Goal: Task Accomplishment & Management: Use online tool/utility

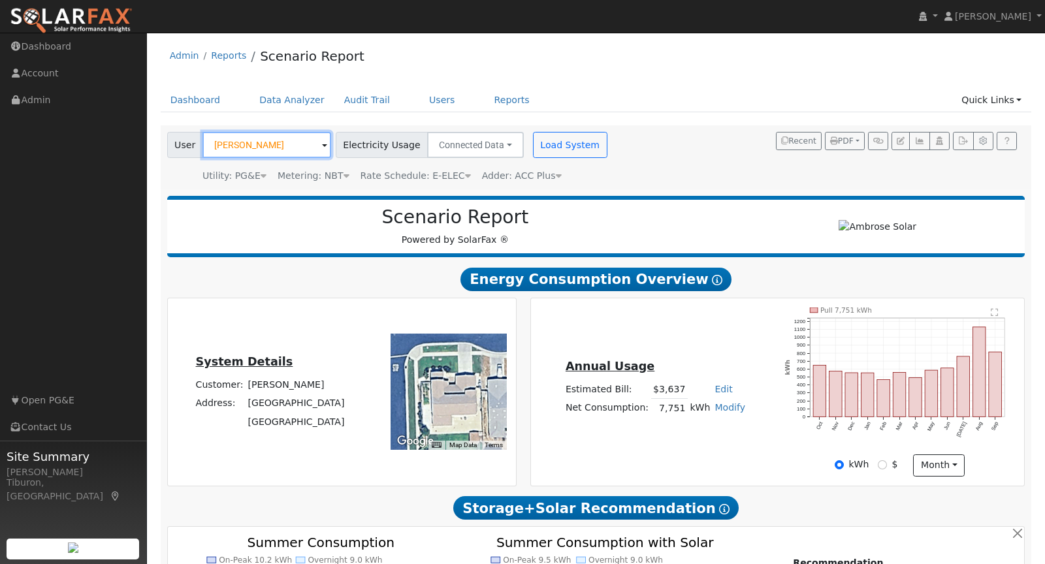
click at [240, 146] on input "[PERSON_NAME]" at bounding box center [266, 145] width 129 height 26
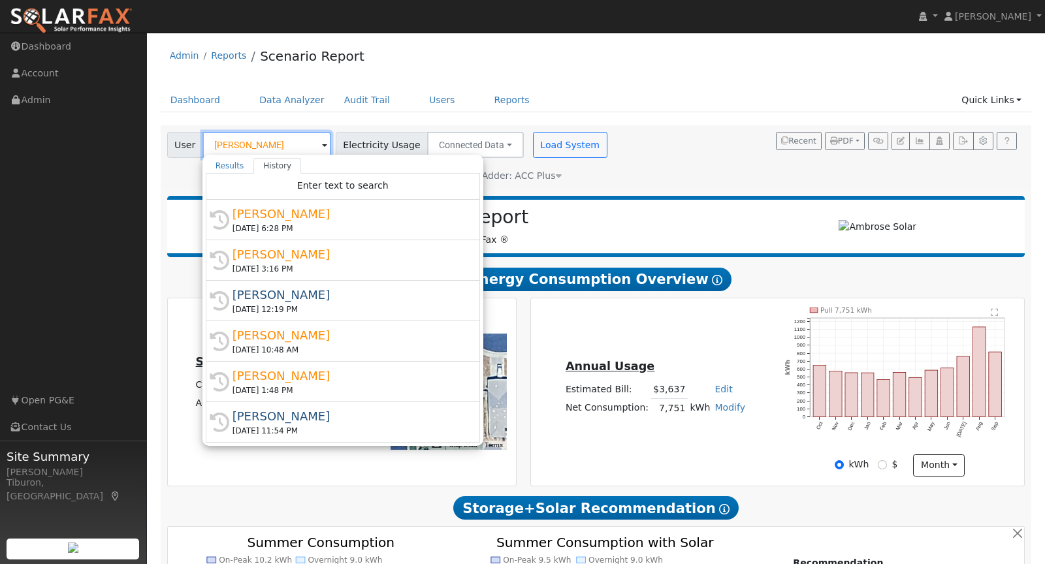
click at [240, 146] on input "[PERSON_NAME]" at bounding box center [266, 145] width 129 height 26
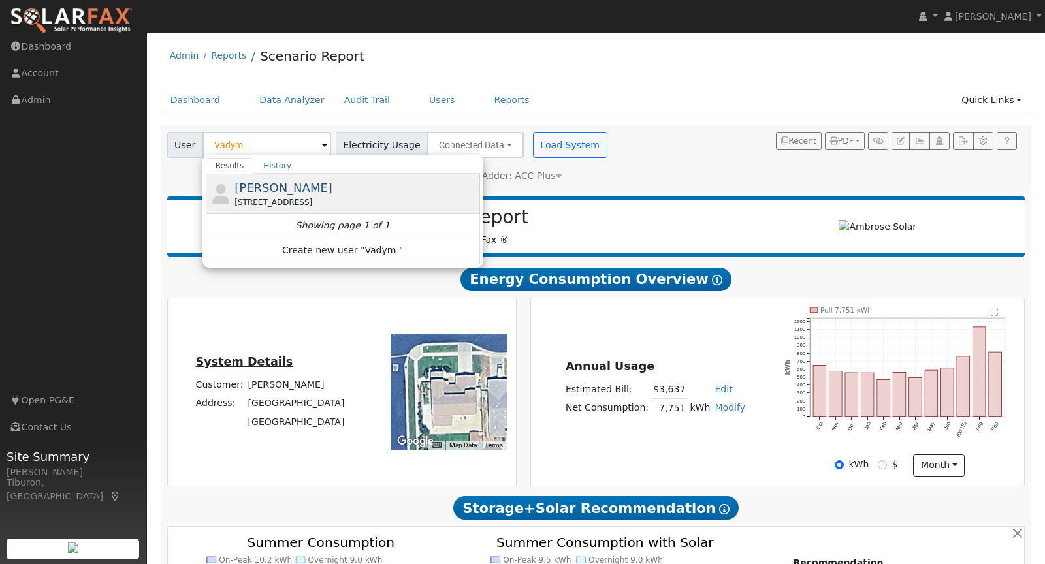
click at [279, 193] on div "Vadym Kozubovskyi 5658 Twelfth Street, Sheridan, CA 95681" at bounding box center [355, 193] width 242 height 29
type input "[PERSON_NAME]"
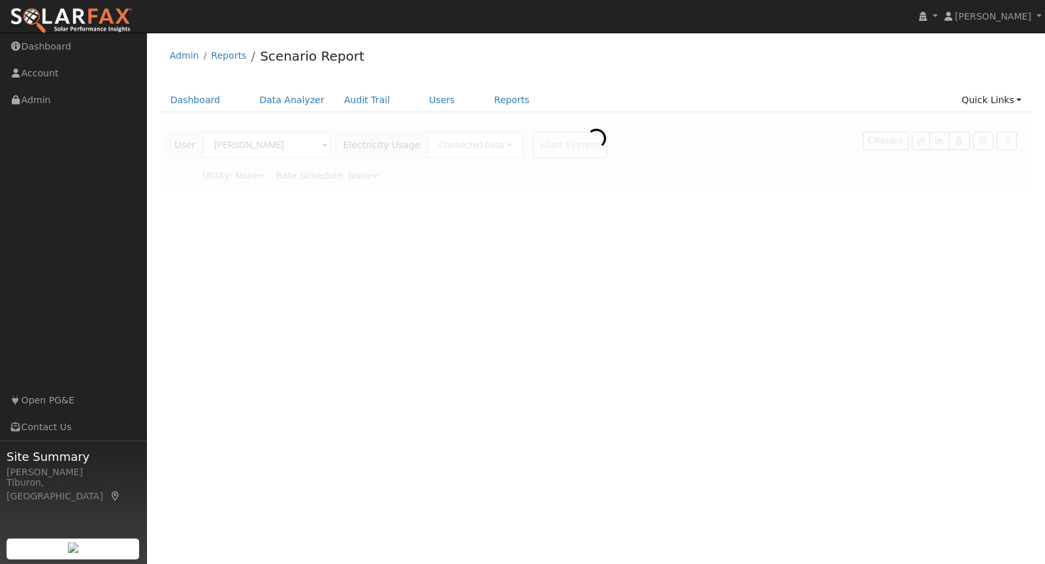
type input "Pacific Gas & Electric"
type input "E-ELEC"
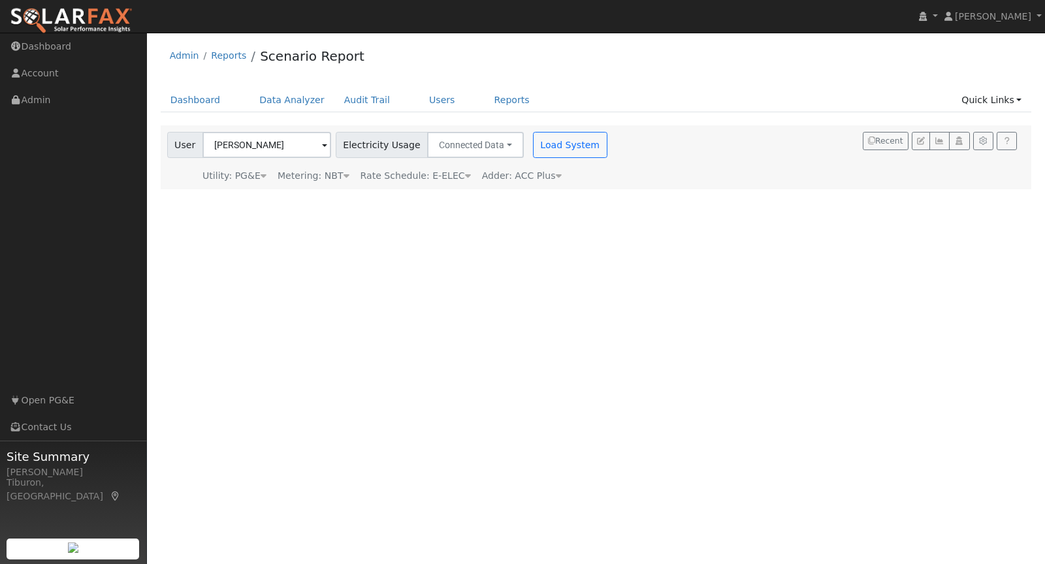
click at [333, 176] on div "Metering: NBT" at bounding box center [314, 176] width 72 height 14
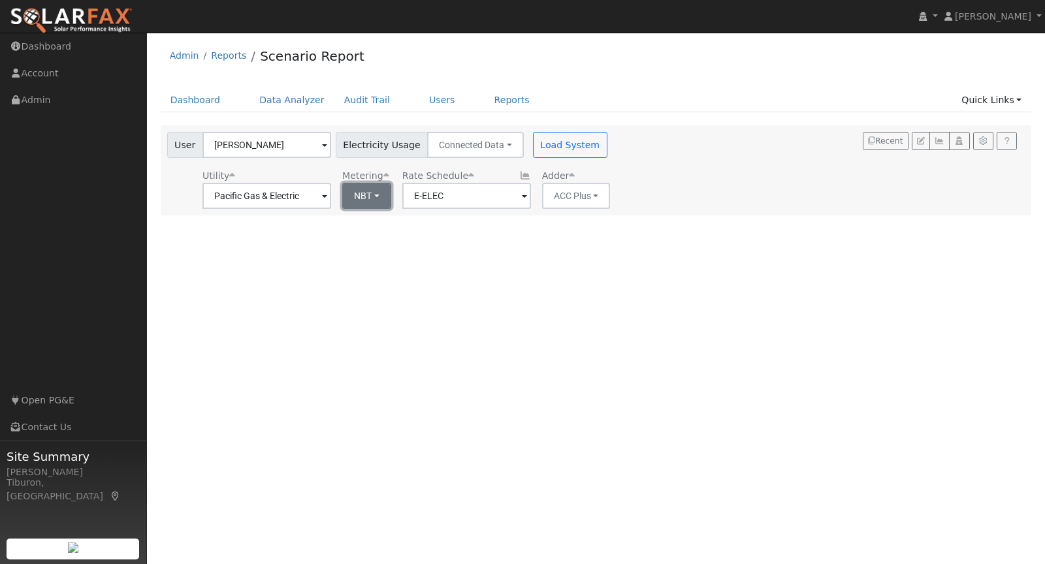
click at [359, 198] on button "NBT" at bounding box center [366, 196] width 49 height 26
click at [551, 140] on button "Load System" at bounding box center [570, 145] width 74 height 26
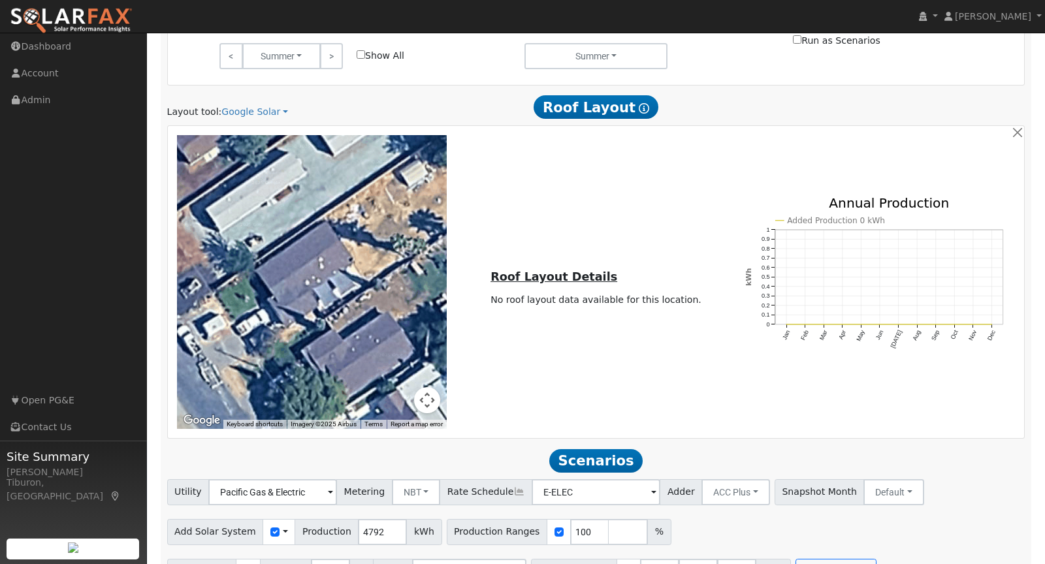
scroll to position [778, 0]
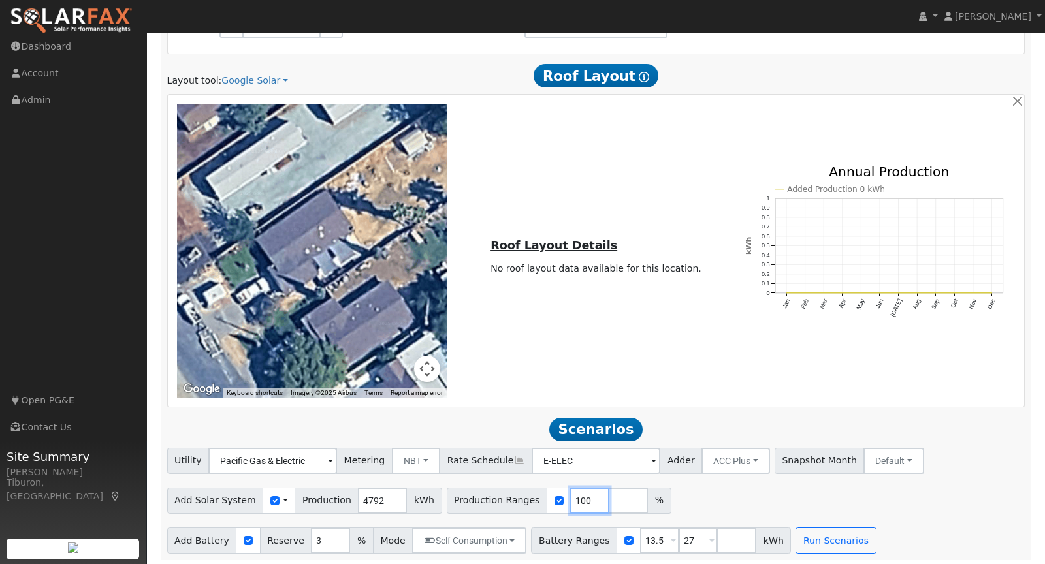
drag, startPoint x: 574, startPoint y: 498, endPoint x: 528, endPoint y: 494, distance: 45.9
click at [528, 494] on div "Production Ranges 100 %" at bounding box center [559, 501] width 225 height 26
type input "139.24"
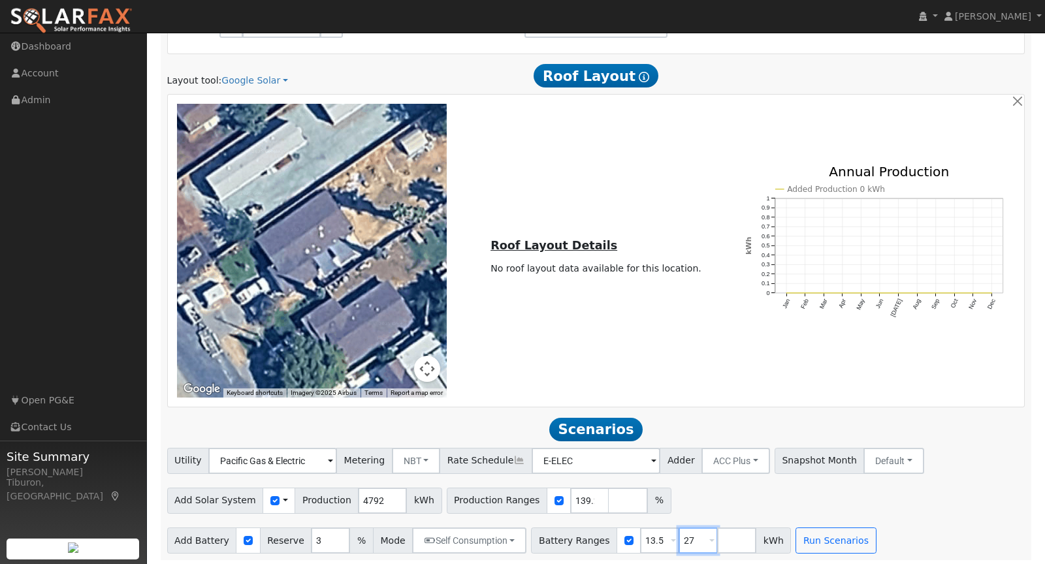
drag, startPoint x: 681, startPoint y: 535, endPoint x: 663, endPoint y: 536, distance: 18.3
click at [679, 536] on input "27" at bounding box center [698, 541] width 39 height 26
click at [760, 535] on button "Run Scenarios" at bounding box center [797, 541] width 80 height 26
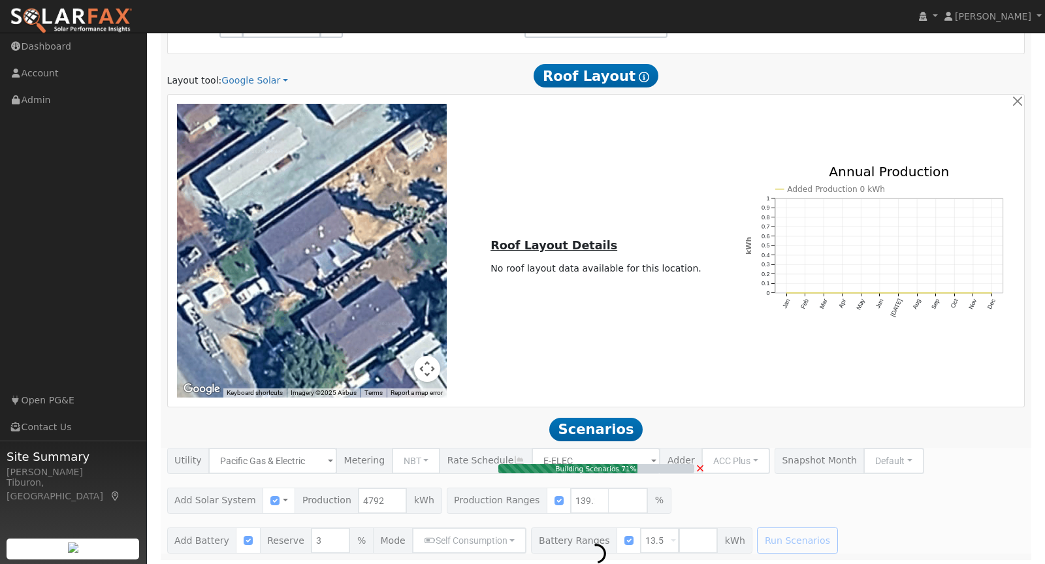
type input "$15,568"
type input "$9,530"
type input "4.4"
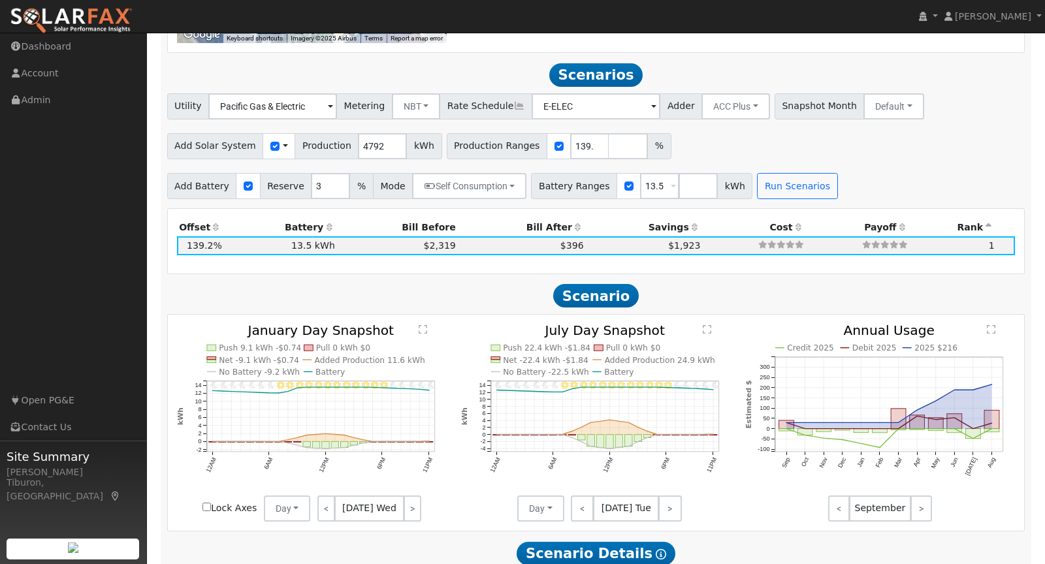
scroll to position [1154, 0]
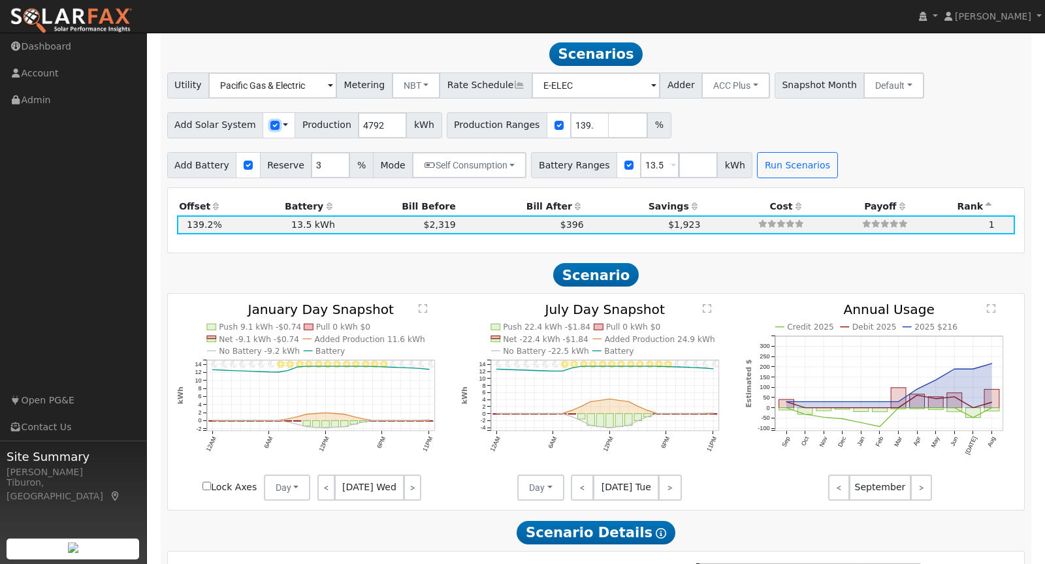
click at [270, 122] on input "checkbox" at bounding box center [274, 125] width 9 height 9
checkbox input "true"
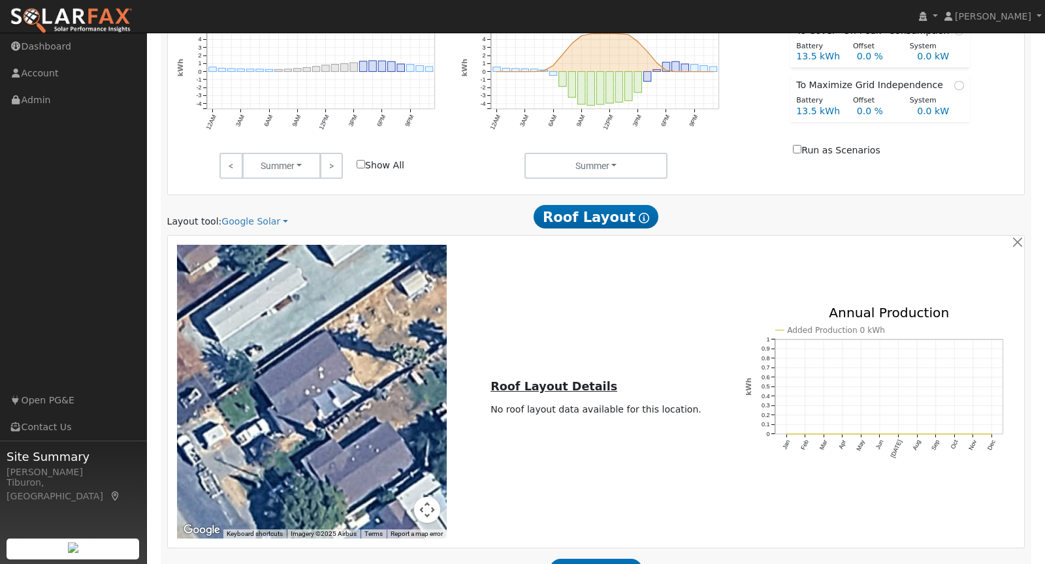
scroll to position [0, 0]
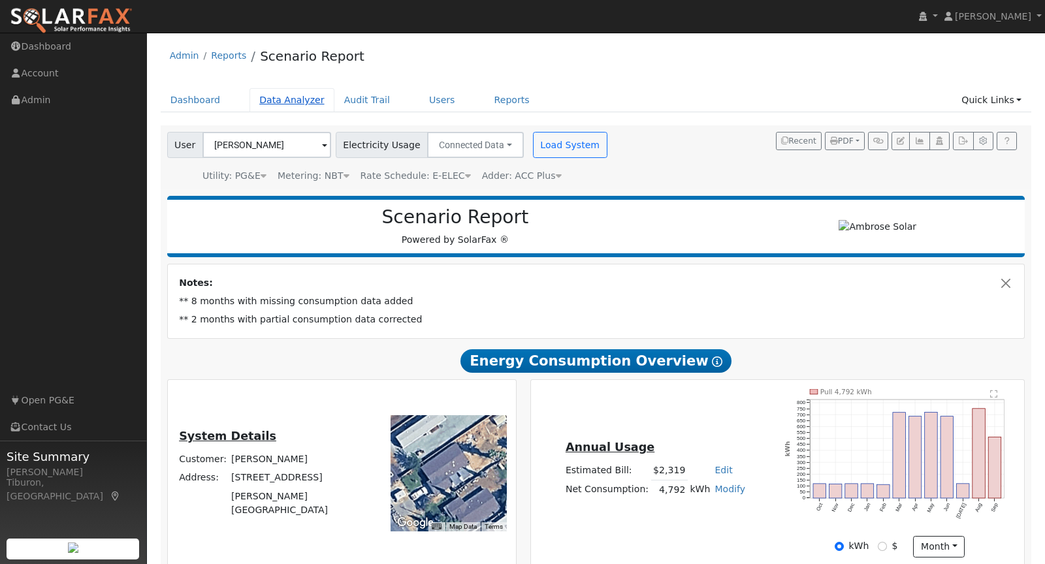
click at [270, 100] on link "Data Analyzer" at bounding box center [292, 100] width 85 height 24
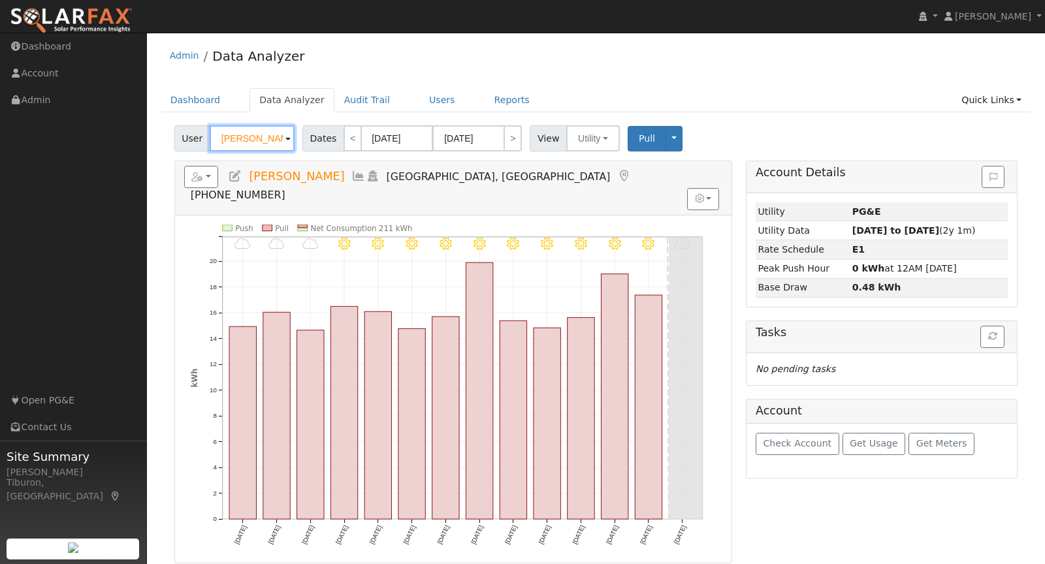
click at [247, 135] on input "[PERSON_NAME]" at bounding box center [252, 138] width 85 height 26
click at [246, 135] on input "[PERSON_NAME]" at bounding box center [252, 138] width 85 height 26
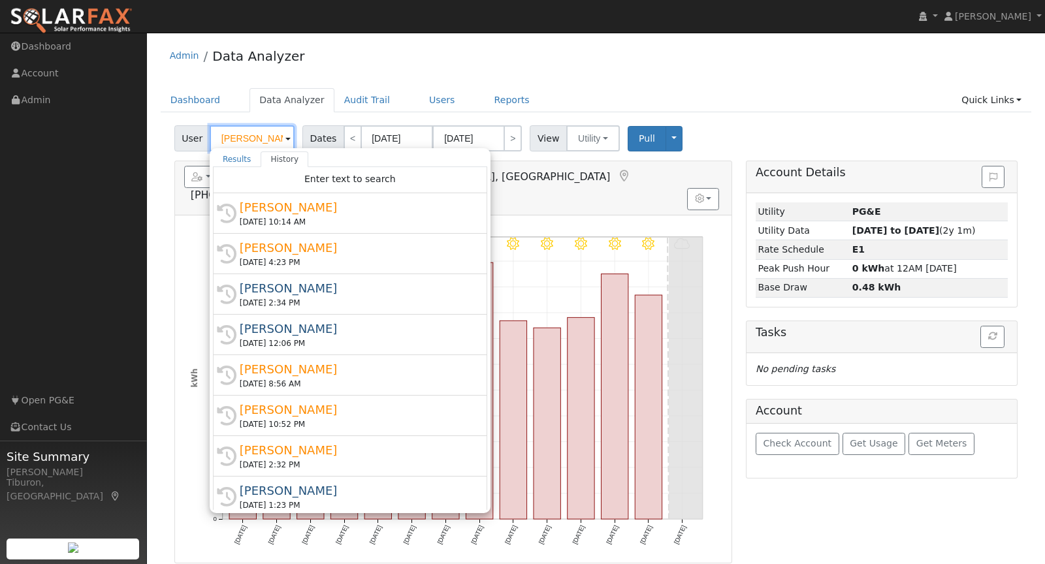
click at [243, 135] on input "[PERSON_NAME]" at bounding box center [252, 138] width 85 height 26
click at [244, 137] on input "[PERSON_NAME]" at bounding box center [252, 138] width 85 height 26
click at [243, 137] on input "[PERSON_NAME]" at bounding box center [252, 138] width 85 height 26
click at [245, 137] on input "[PERSON_NAME]" at bounding box center [252, 138] width 85 height 26
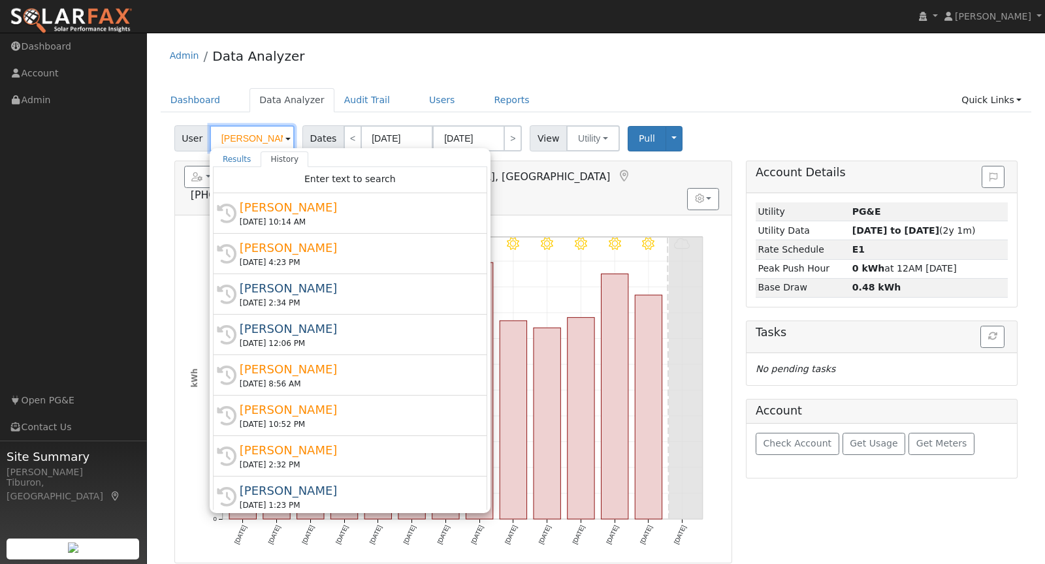
click at [243, 136] on input "[PERSON_NAME]" at bounding box center [252, 138] width 85 height 26
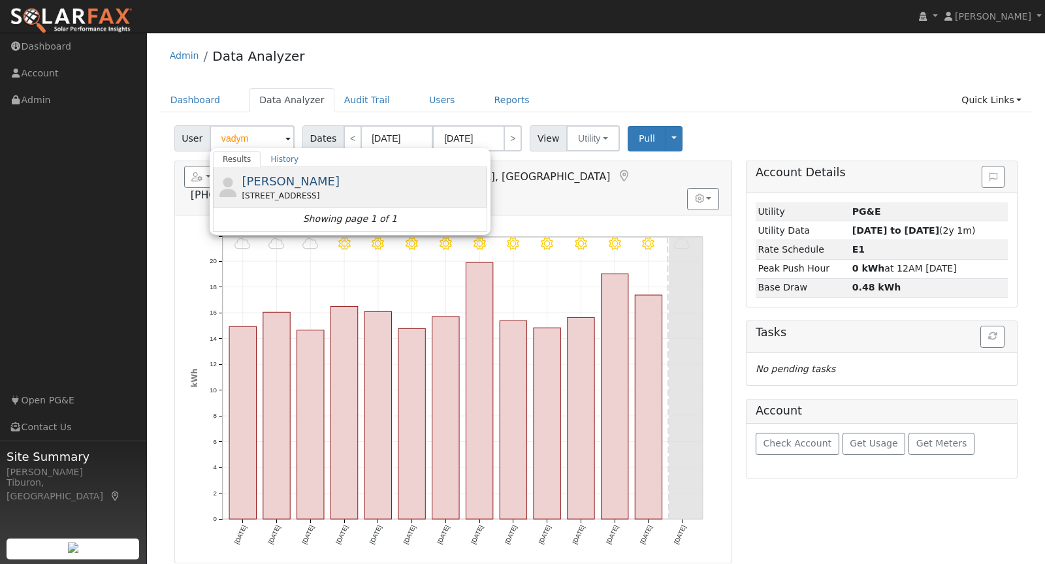
click at [315, 190] on div "[STREET_ADDRESS]" at bounding box center [363, 196] width 242 height 12
type input "[PERSON_NAME]"
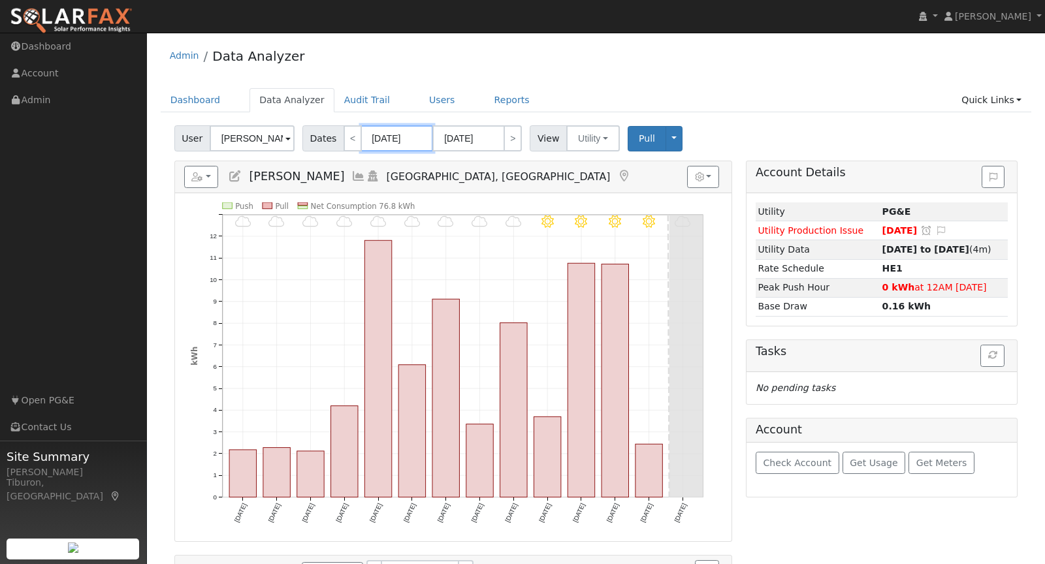
click at [387, 143] on input "[DATE]" at bounding box center [397, 138] width 72 height 26
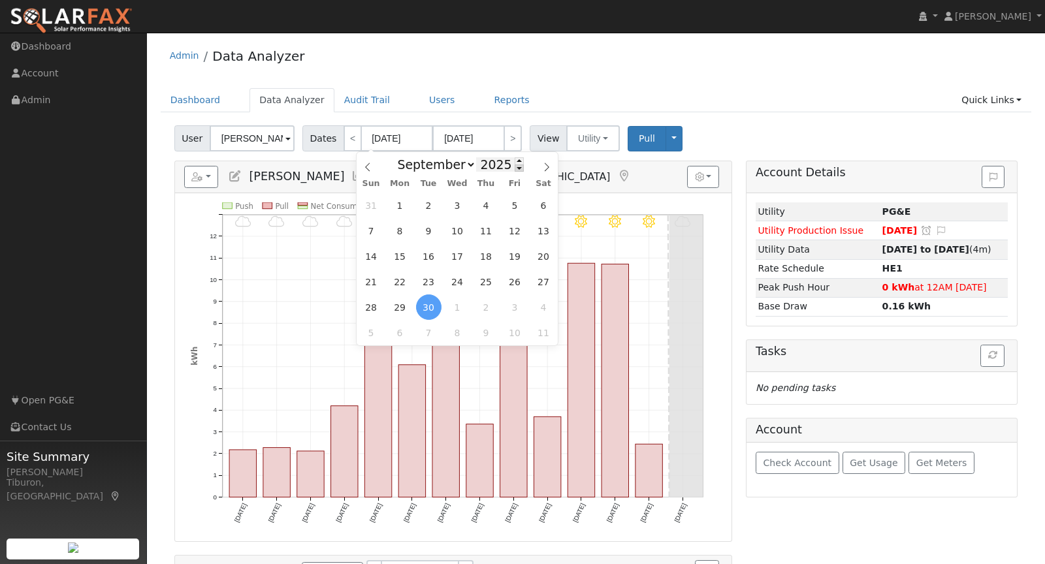
click at [516, 168] on span at bounding box center [519, 168] width 9 height 7
type input "2024"
click at [431, 312] on span "1" at bounding box center [428, 307] width 25 height 25
type input "[DATE]"
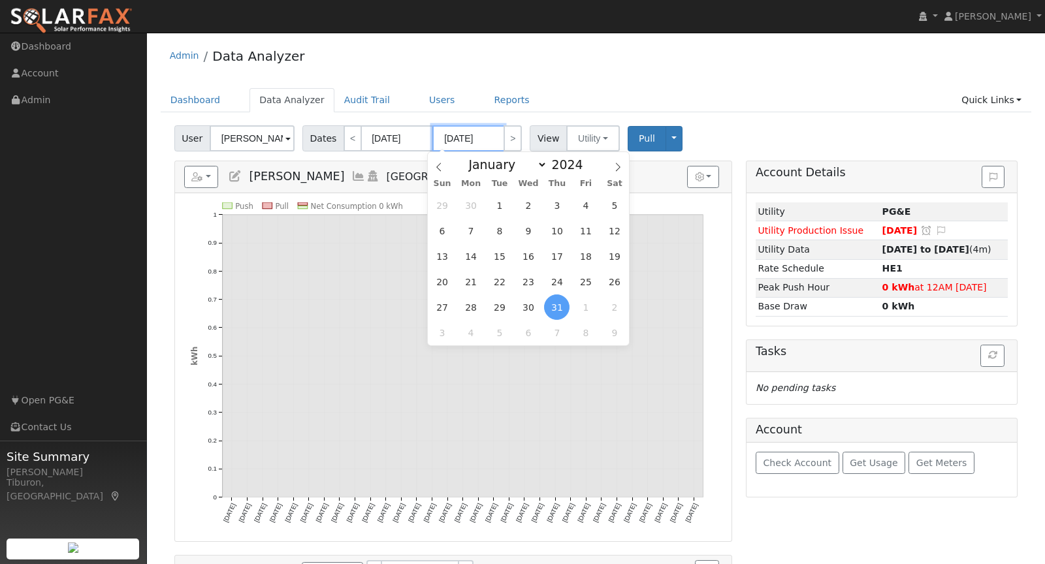
click at [476, 140] on input "[DATE]" at bounding box center [468, 138] width 72 height 26
click at [586, 160] on span at bounding box center [590, 160] width 9 height 7
type input "2025"
click at [503, 202] on span "30" at bounding box center [499, 205] width 25 height 25
type input "[DATE]"
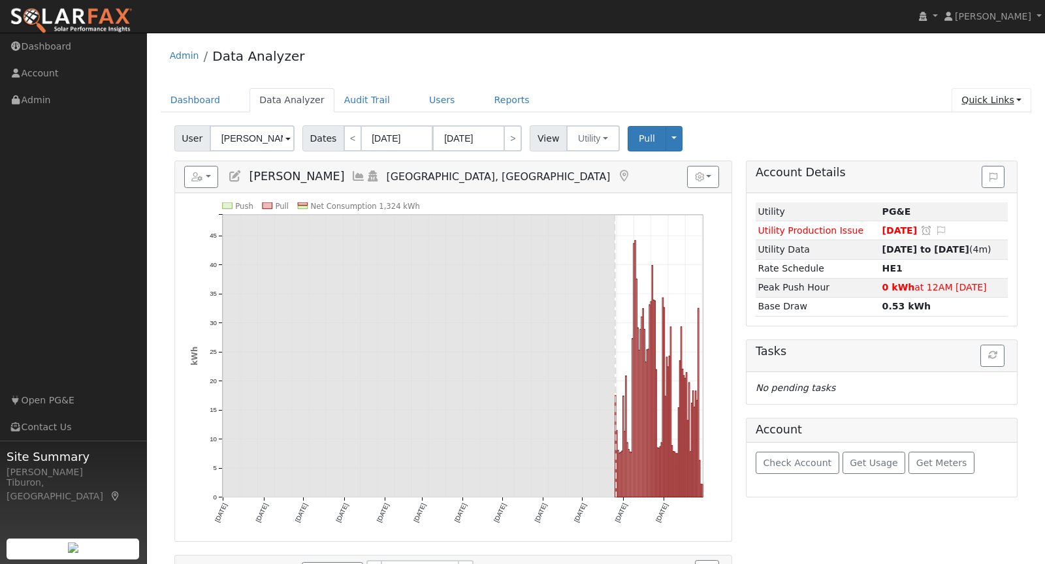
click at [981, 100] on link "Quick Links" at bounding box center [992, 100] width 80 height 24
click at [952, 169] on link "Run a Scenario Report" at bounding box center [965, 174] width 133 height 18
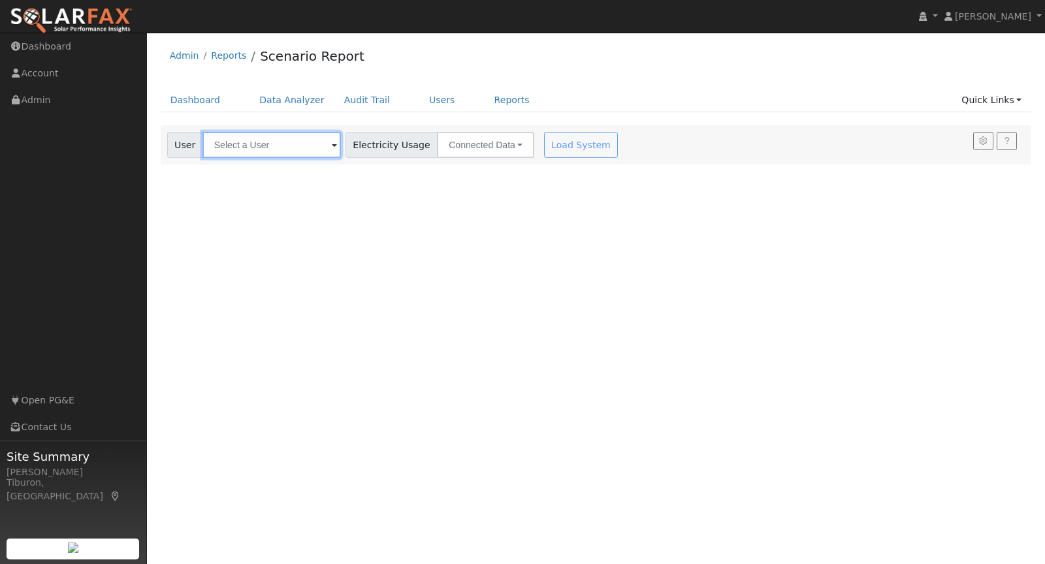
click at [273, 135] on input "text" at bounding box center [271, 145] width 138 height 26
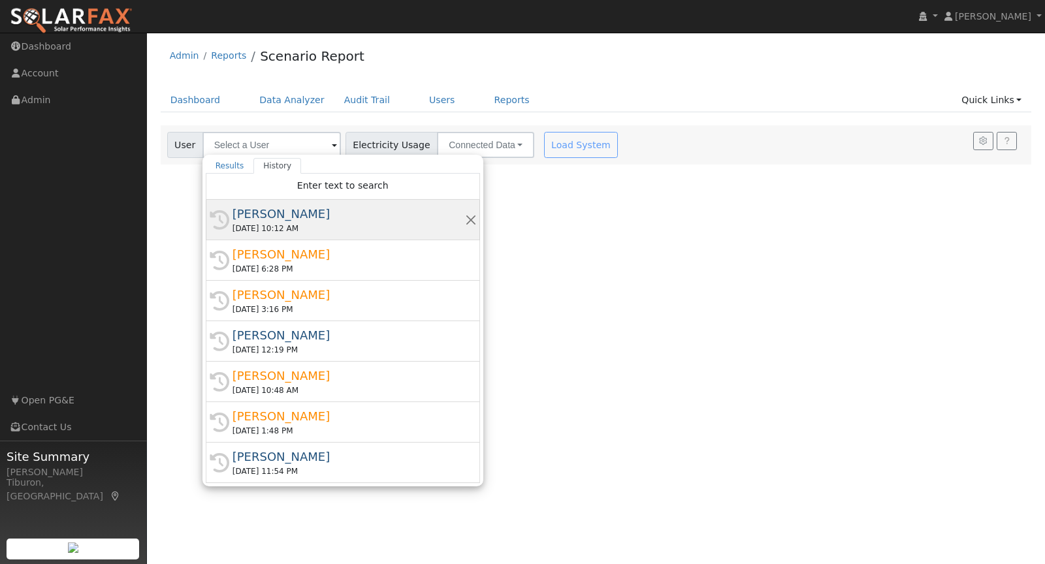
click at [323, 215] on div "[PERSON_NAME]" at bounding box center [349, 214] width 233 height 18
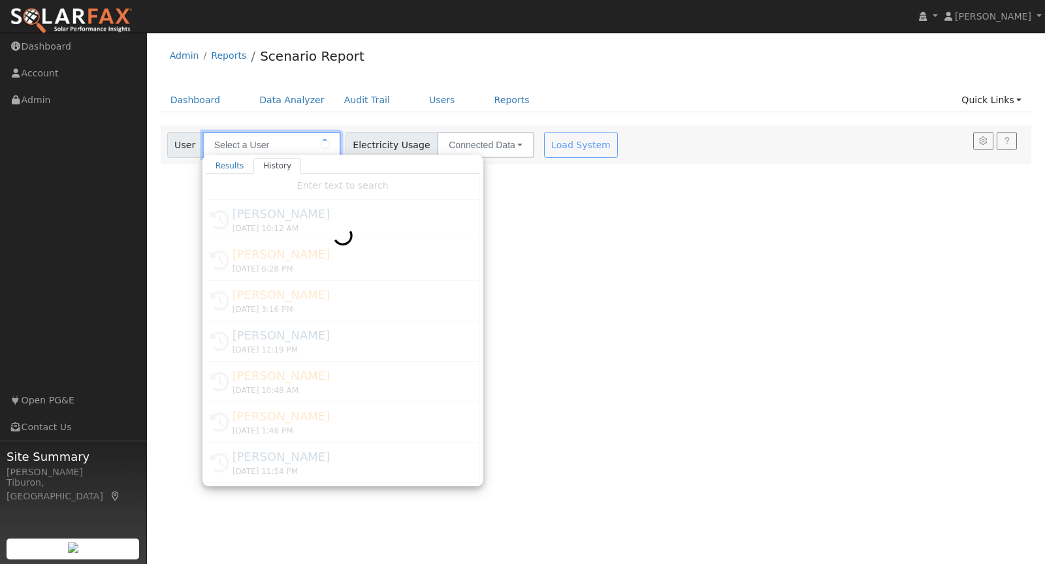
type input "[PERSON_NAME]"
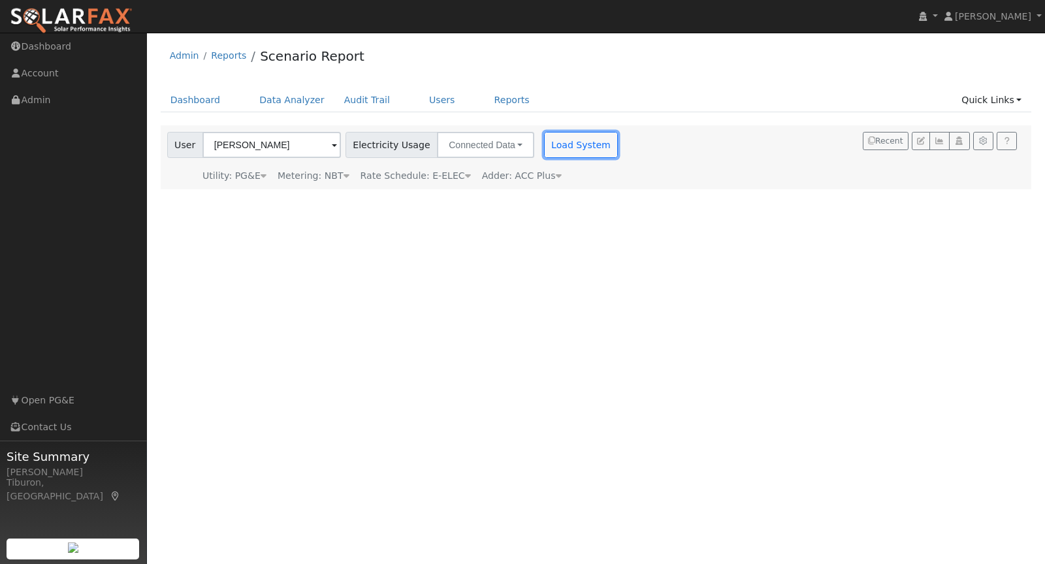
click at [562, 142] on button "Load System" at bounding box center [581, 145] width 74 height 26
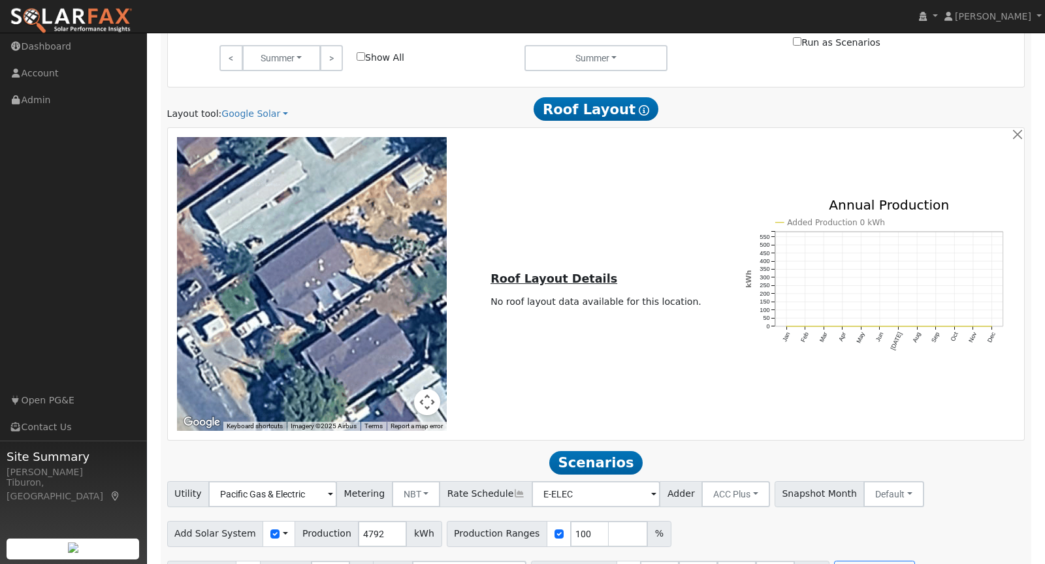
scroll to position [778, 0]
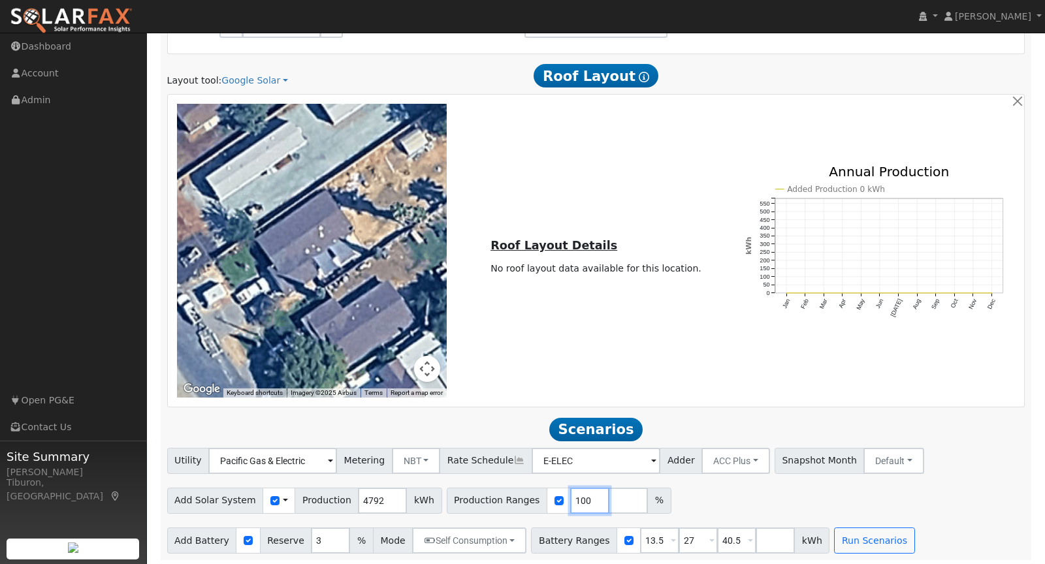
drag, startPoint x: 573, startPoint y: 496, endPoint x: 540, endPoint y: 492, distance: 33.5
click at [545, 496] on div "Production Ranges 100 %" at bounding box center [559, 501] width 225 height 26
type input "227.38"
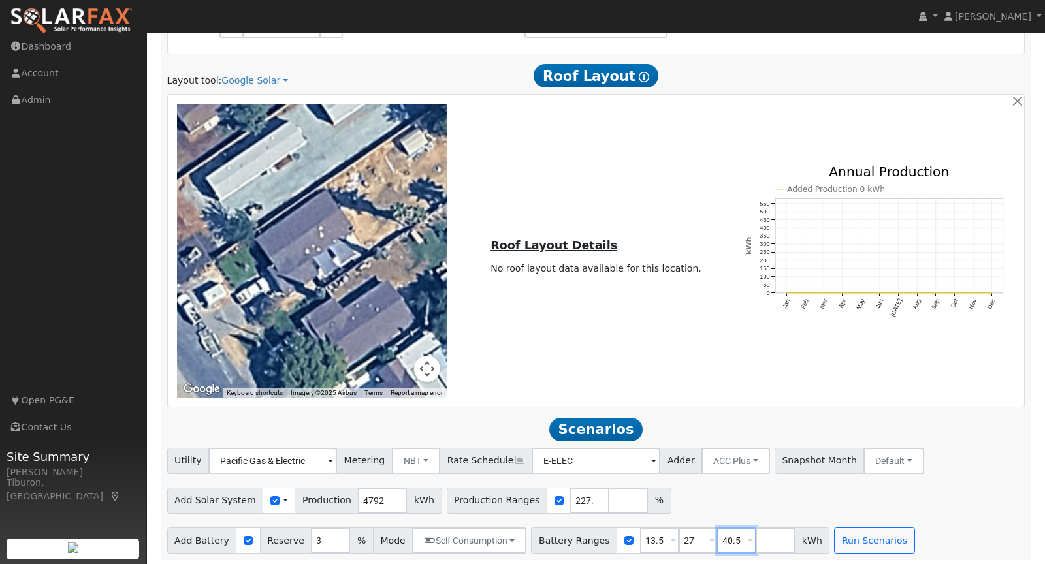
drag, startPoint x: 726, startPoint y: 539, endPoint x: 691, endPoint y: 538, distance: 35.3
click at [691, 538] on div "Battery Ranges 13.5 Overrides Reserve % Mode None None Self Consumption Peak Sa…" at bounding box center [680, 541] width 299 height 26
drag, startPoint x: 679, startPoint y: 538, endPoint x: 664, endPoint y: 536, distance: 15.7
click at [679, 536] on input "27" at bounding box center [698, 541] width 39 height 26
click at [778, 543] on button "Run Scenarios" at bounding box center [797, 541] width 80 height 26
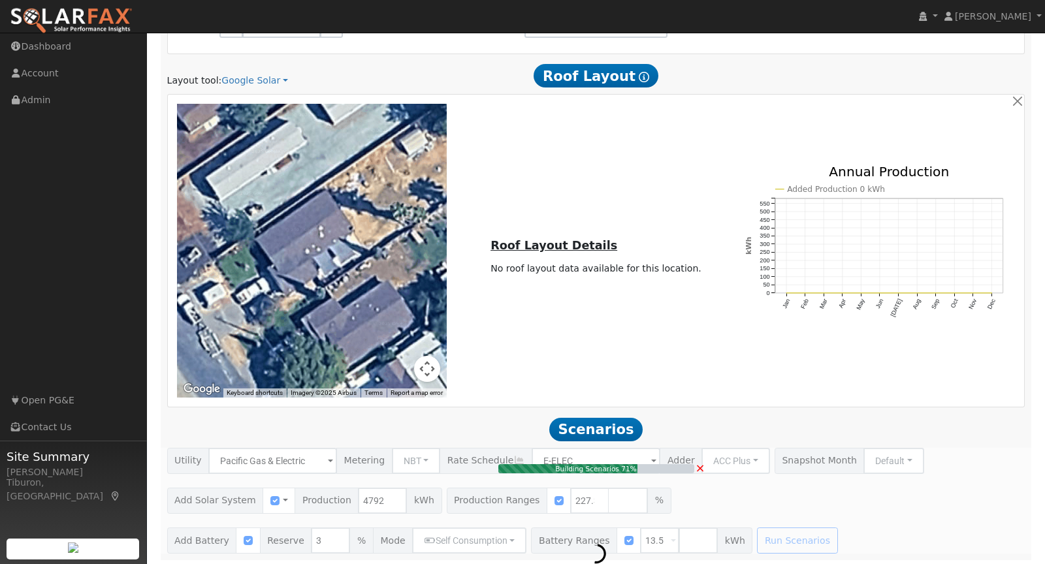
type input "7.3"
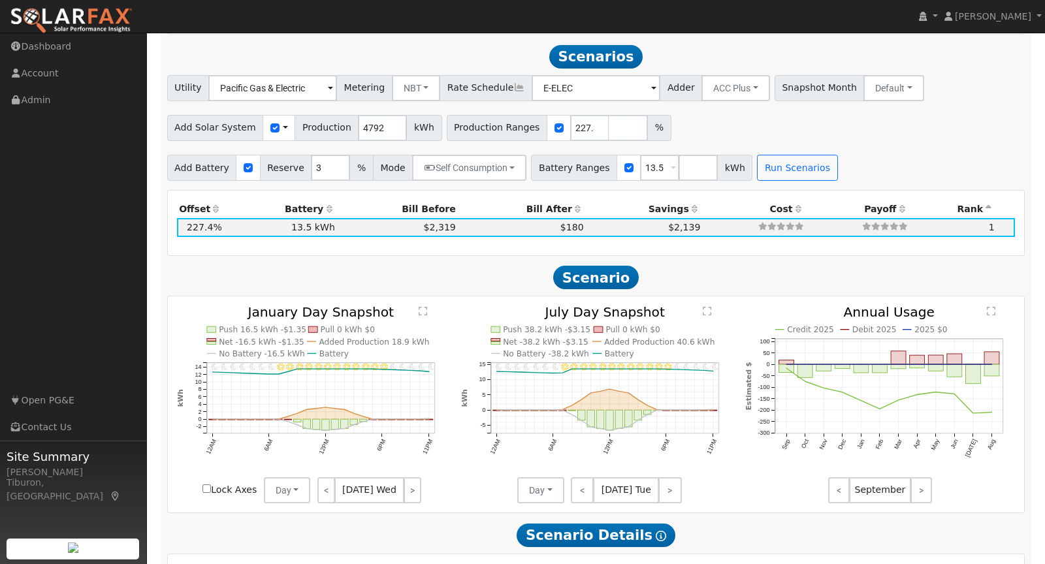
scroll to position [1154, 0]
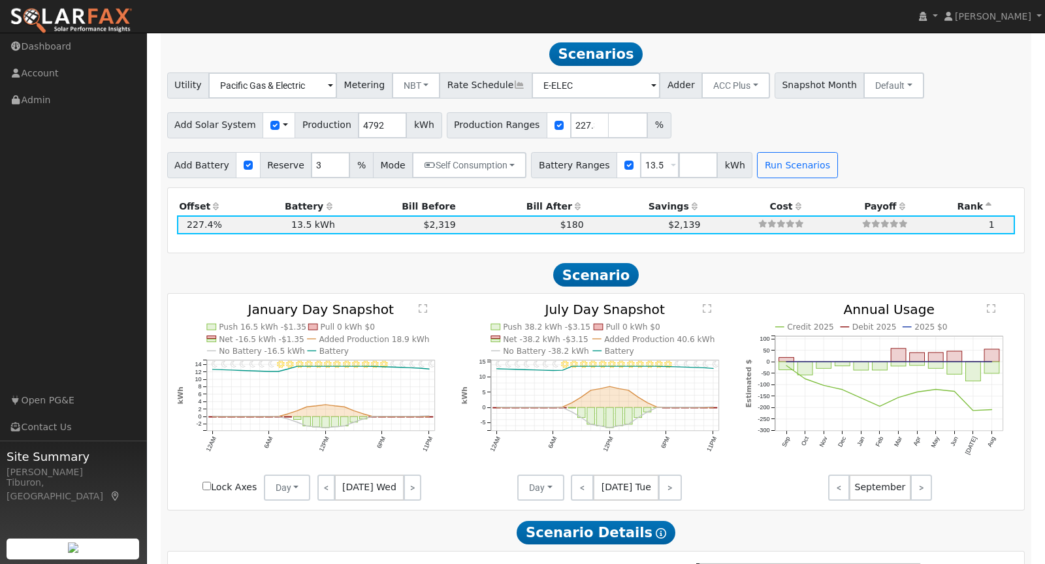
click at [206, 483] on input "Lock Axes" at bounding box center [206, 486] width 8 height 8
checkbox input "true"
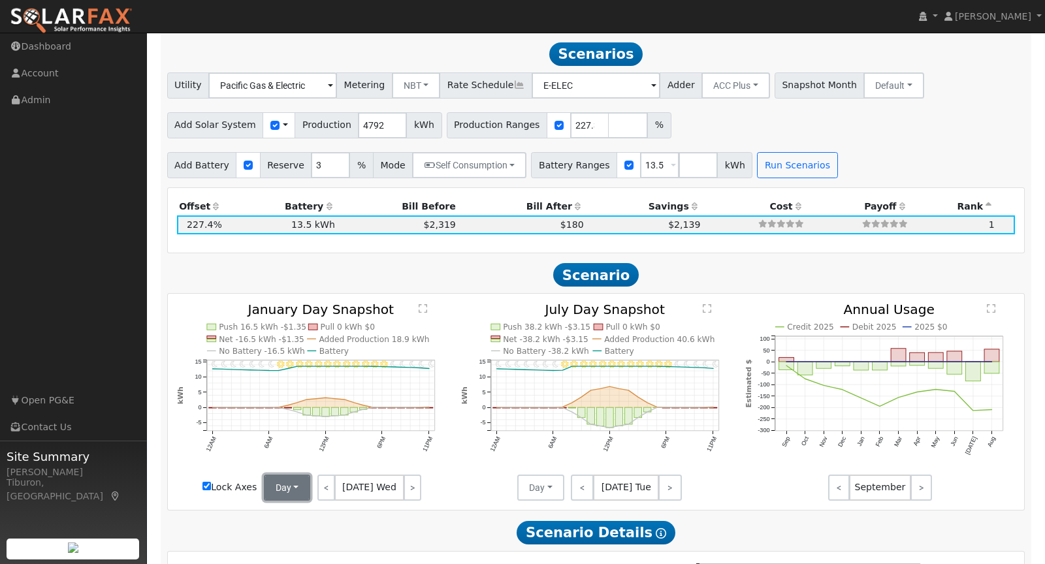
click at [295, 485] on button "Day" at bounding box center [287, 488] width 47 height 26
click at [293, 536] on link "Month Average" at bounding box center [310, 535] width 91 height 18
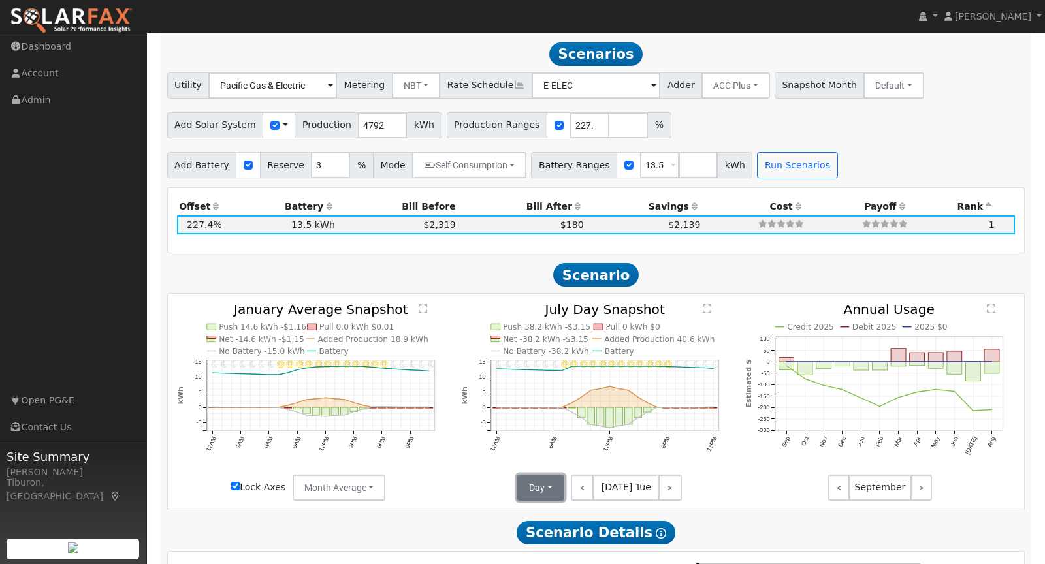
click at [543, 488] on button "Day" at bounding box center [540, 488] width 47 height 26
click at [550, 530] on link "Month Average" at bounding box center [563, 535] width 91 height 18
click at [423, 308] on text "" at bounding box center [423, 309] width 8 height 10
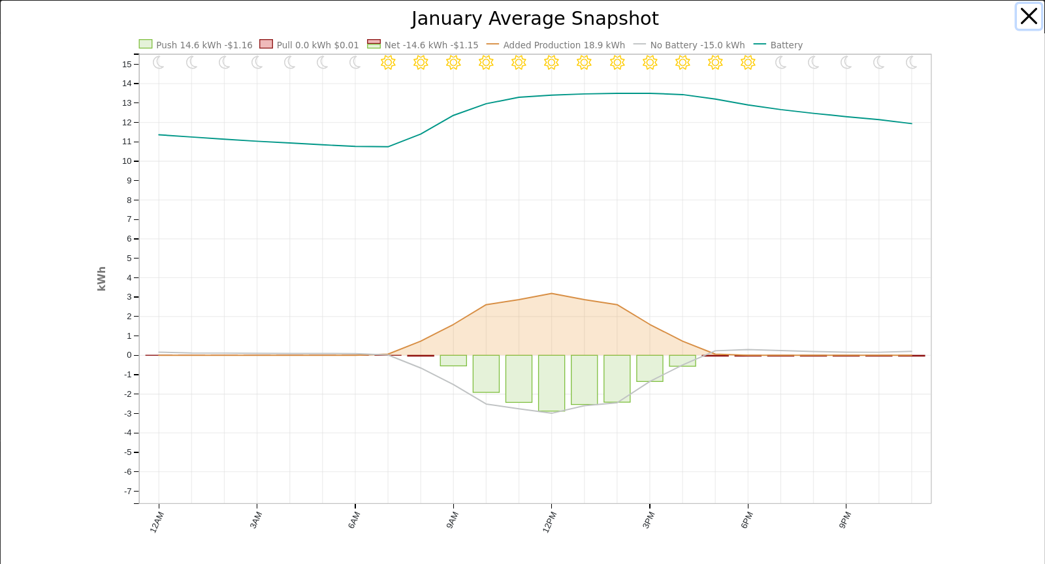
click at [1031, 13] on button "button" at bounding box center [1029, 16] width 25 height 25
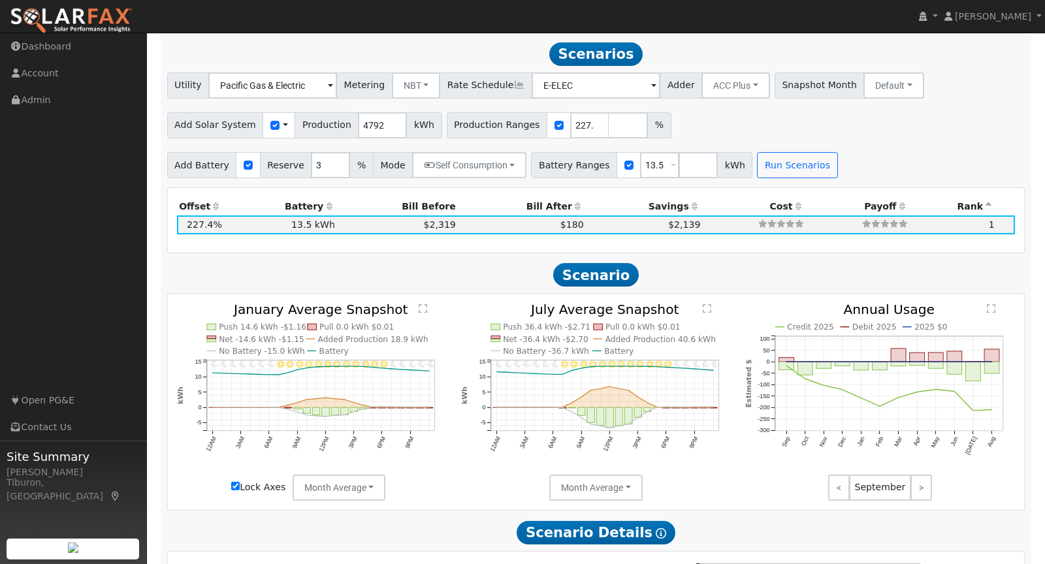
click at [705, 304] on text "" at bounding box center [707, 309] width 8 height 10
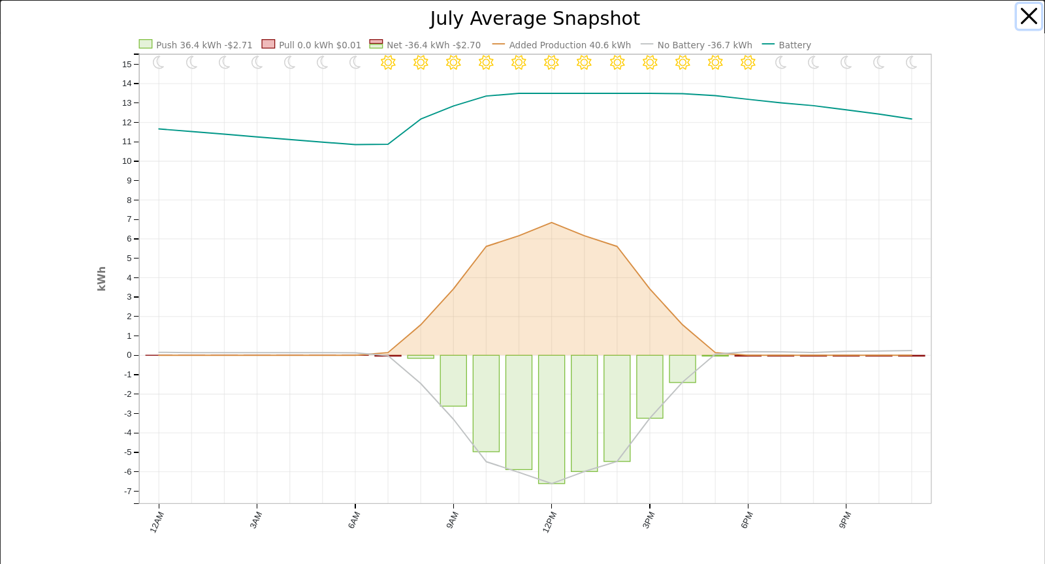
click at [1032, 14] on button "button" at bounding box center [1029, 16] width 25 height 25
